Goal: Contribute content: Add original content to the website for others to see

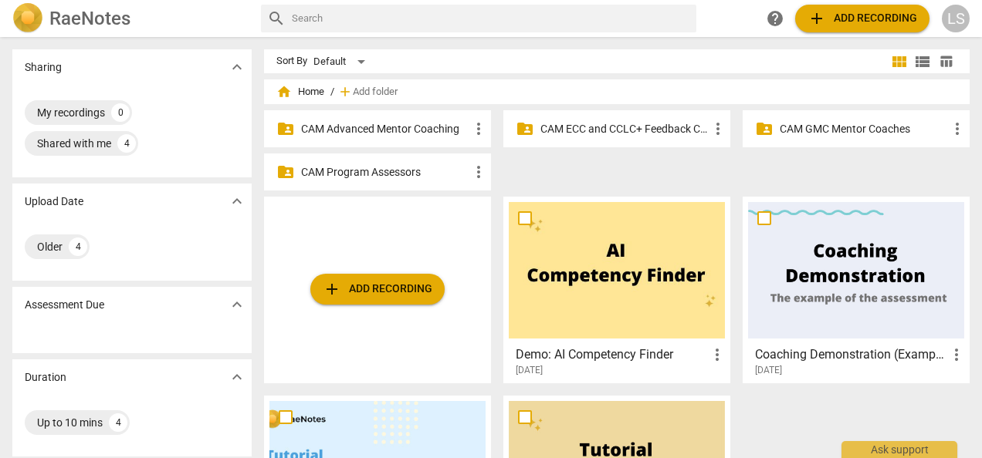
click at [403, 134] on p "CAM Advanced Mentor Coaching" at bounding box center [385, 129] width 168 height 16
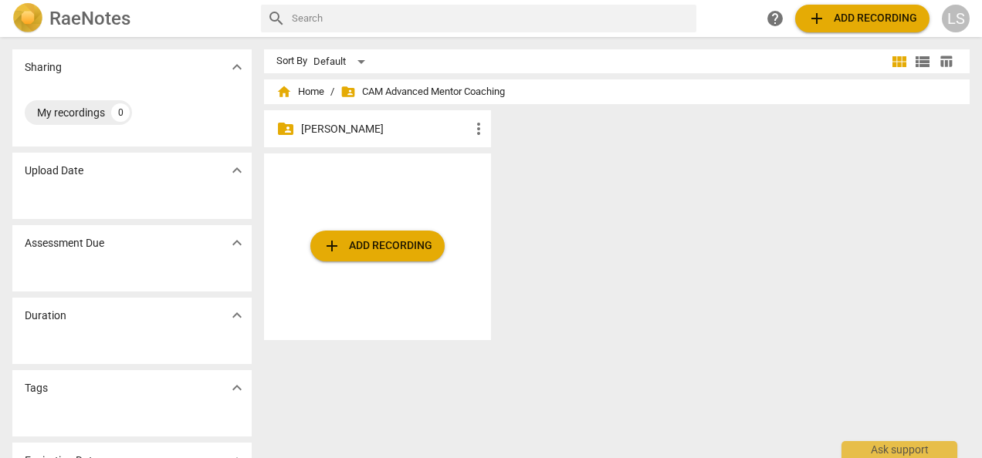
click at [388, 119] on div "folder_shared [PERSON_NAME] more_vert" at bounding box center [377, 128] width 227 height 37
click at [384, 125] on p "[PERSON_NAME]" at bounding box center [385, 129] width 168 height 16
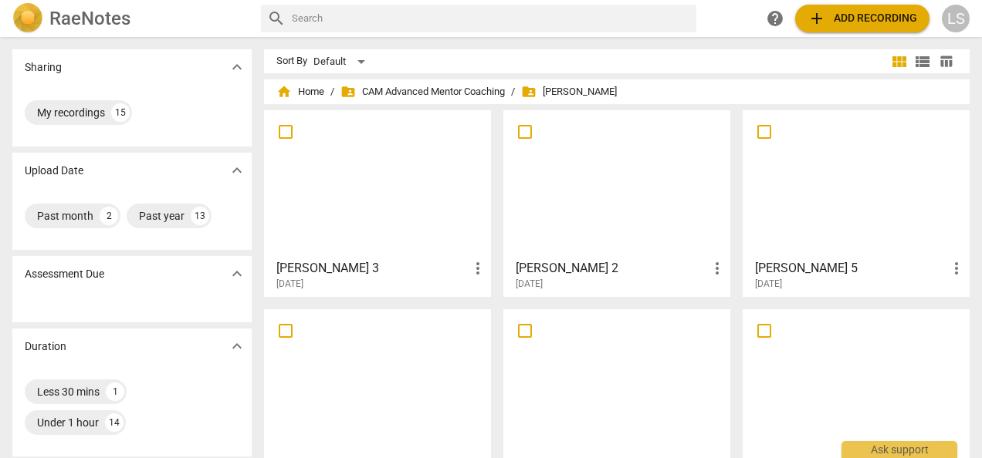
click at [861, 12] on span "add Add recording" at bounding box center [862, 18] width 110 height 19
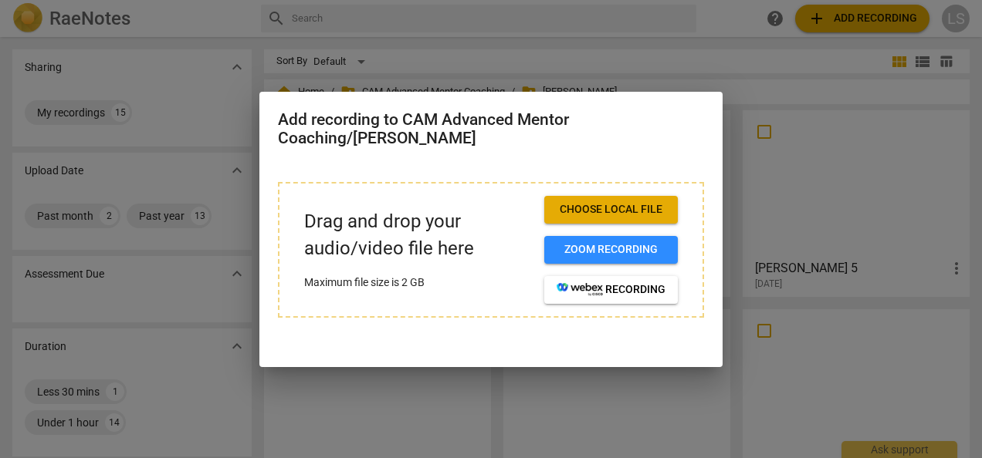
click at [596, 209] on span "Choose local file" at bounding box center [611, 209] width 109 height 15
click at [596, 204] on span "Choose local file" at bounding box center [611, 209] width 109 height 15
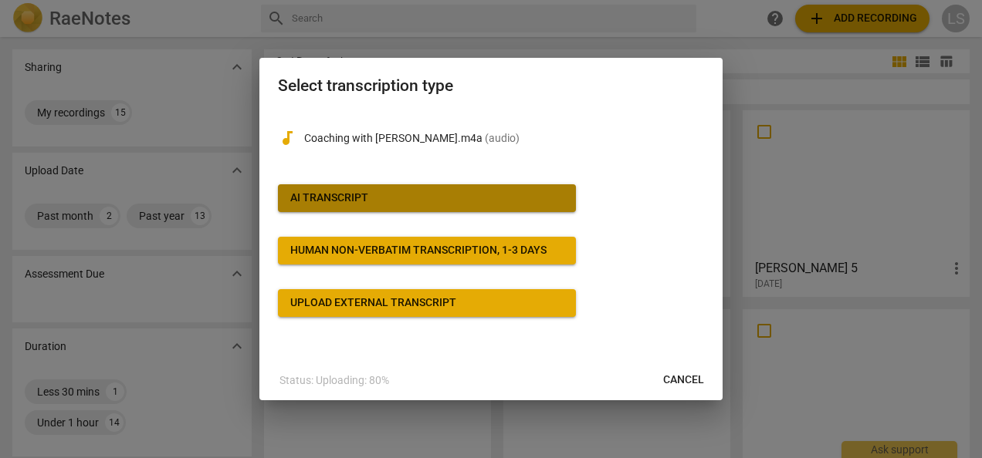
click at [437, 201] on span "AI Transcript" at bounding box center [426, 198] width 273 height 15
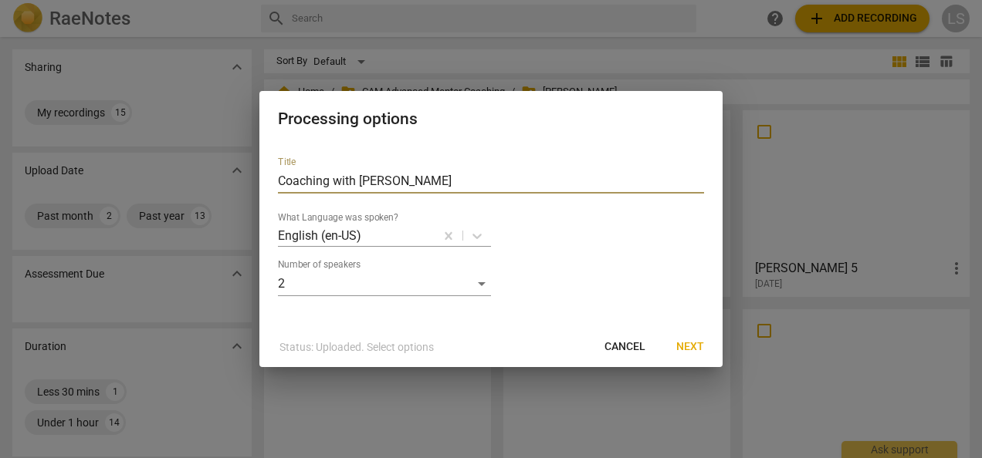
drag, startPoint x: 411, startPoint y: 181, endPoint x: 233, endPoint y: 188, distance: 178.4
click at [235, 188] on div "Processing options Title Coaching with [PERSON_NAME] What Language was spoken? …" at bounding box center [491, 229] width 982 height 458
type input "[PERSON_NAME] 4"
click at [698, 345] on span "Next" at bounding box center [690, 347] width 28 height 15
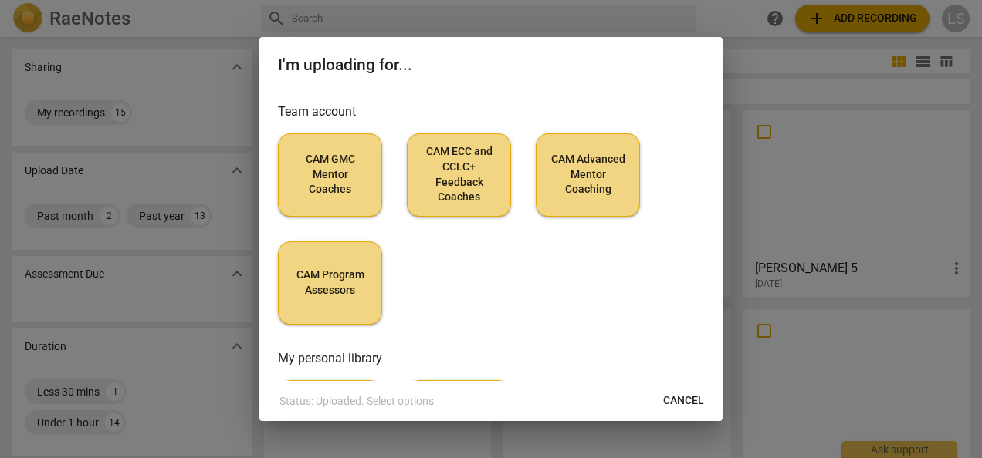
click at [581, 171] on span "CAM Advanced Mentor Coaching" at bounding box center [588, 175] width 78 height 46
